Goal: Task Accomplishment & Management: Complete application form

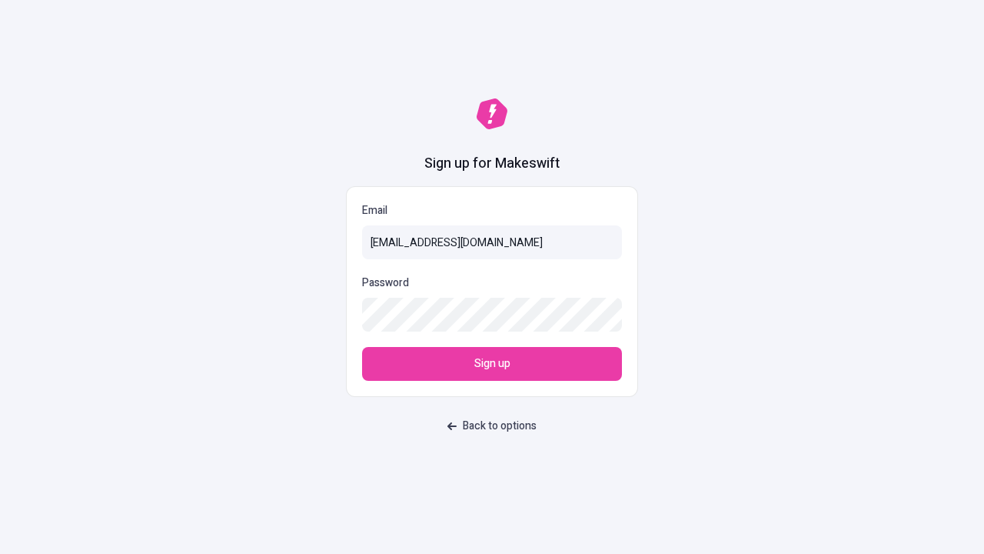
type input "sasha+test-ui+Leslie_Olson19@makeswift.com"
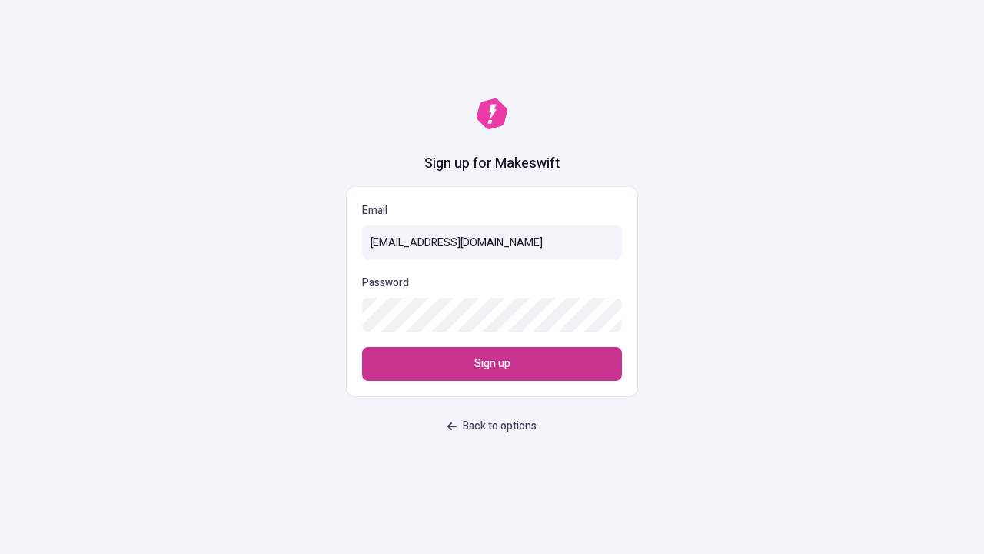
click at [492, 364] on span "Sign up" at bounding box center [492, 363] width 36 height 17
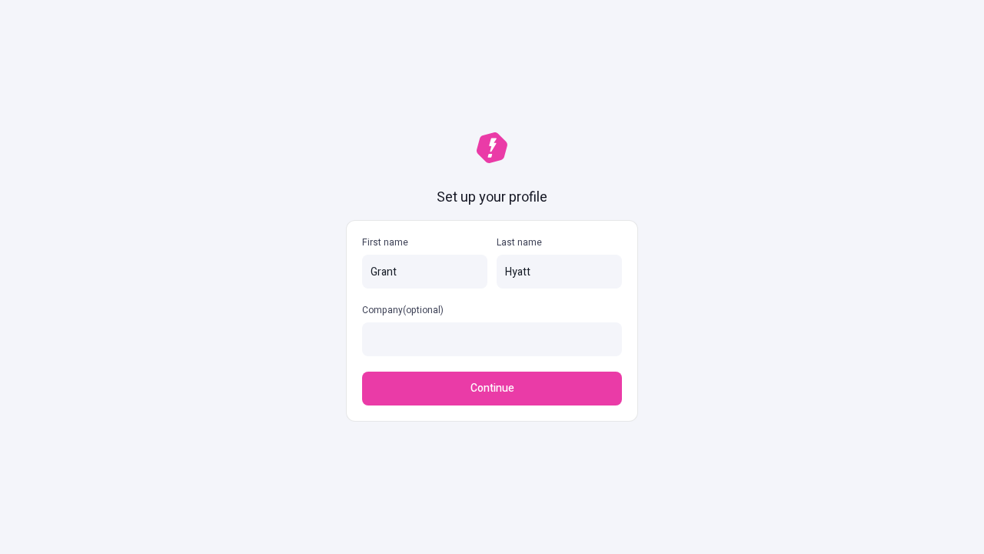
type input "Hyatt"
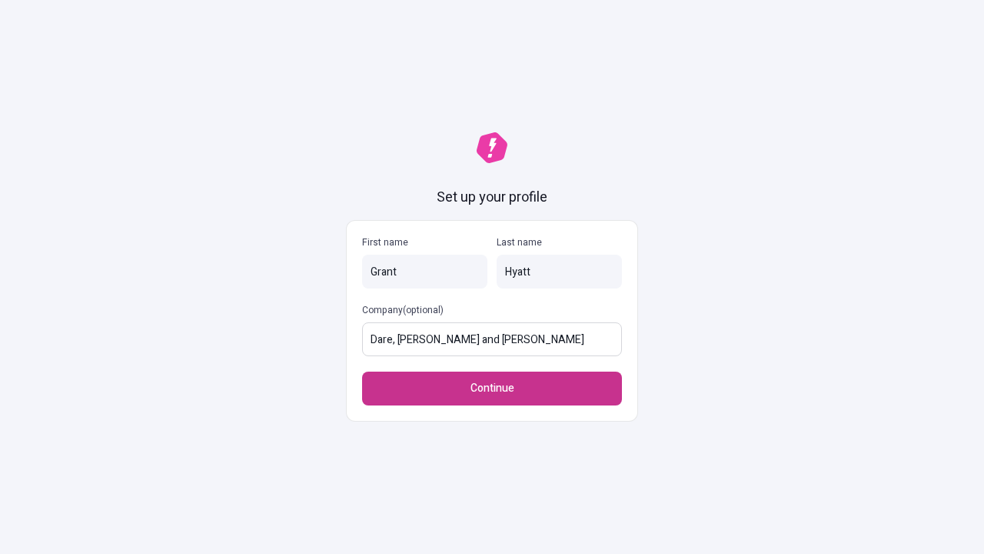
type input "Dare, [PERSON_NAME] and [PERSON_NAME]"
click at [492, 380] on span "Continue" at bounding box center [493, 388] width 44 height 17
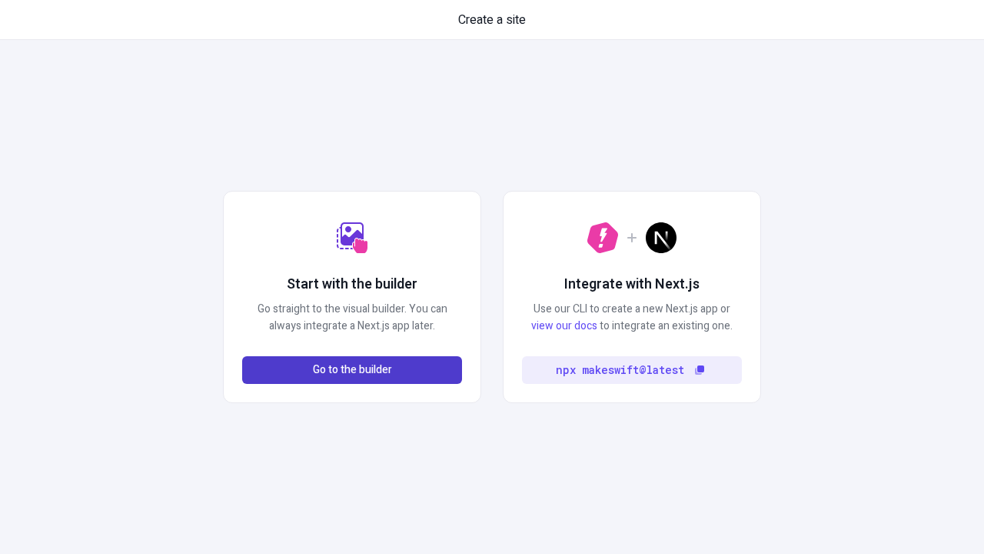
click at [352, 370] on span "Go to the builder" at bounding box center [352, 369] width 79 height 17
